Goal: Information Seeking & Learning: Learn about a topic

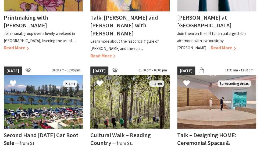
scroll to position [349, 0]
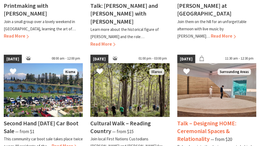
click at [202, 83] on img at bounding box center [216, 90] width 79 height 54
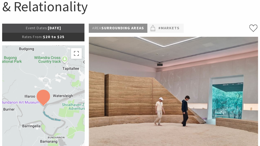
scroll to position [81, 0]
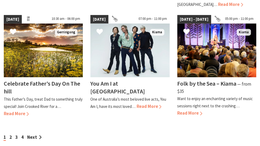
scroll to position [457, 0]
